Goal: Task Accomplishment & Management: Use online tool/utility

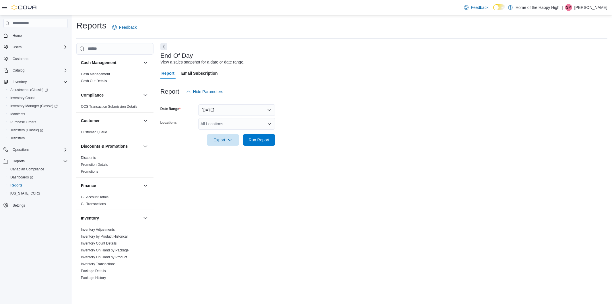
click at [240, 119] on div "All Locations" at bounding box center [236, 123] width 77 height 11
type input "*********"
click at [245, 132] on span "Etobicoke - The Queensway - Fire & Flower" at bounding box center [261, 134] width 78 height 6
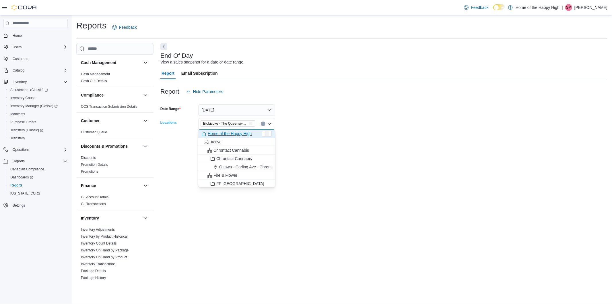
click at [291, 108] on form "Date Range [DATE] Locations [GEOGRAPHIC_DATA] - The Queensway - Fire & Flower C…" at bounding box center [383, 121] width 447 height 48
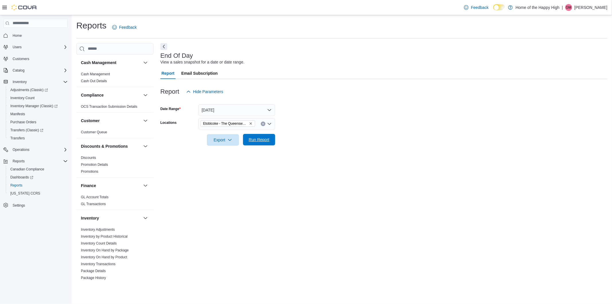
click at [270, 139] on span "Run Report" at bounding box center [258, 139] width 25 height 11
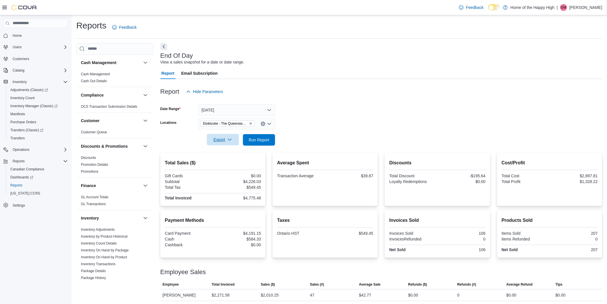
click at [231, 143] on span "Export" at bounding box center [222, 139] width 25 height 11
click at [232, 158] on button "Export to Pdf" at bounding box center [223, 162] width 33 height 11
